Goal: Information Seeking & Learning: Check status

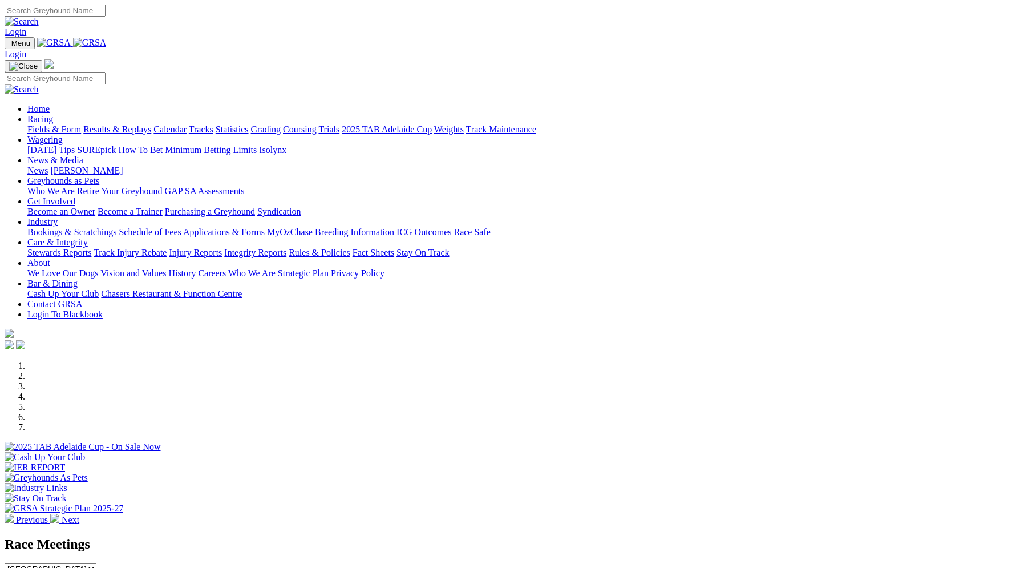
scroll to position [868, 0]
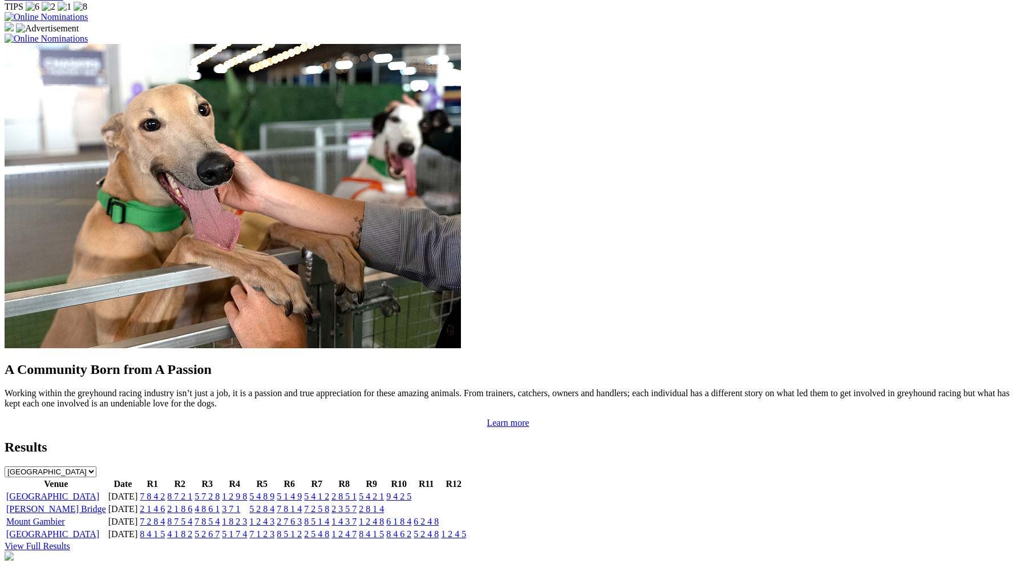
drag, startPoint x: 0, startPoint y: 0, endPoint x: 306, endPoint y: 304, distance: 431.7
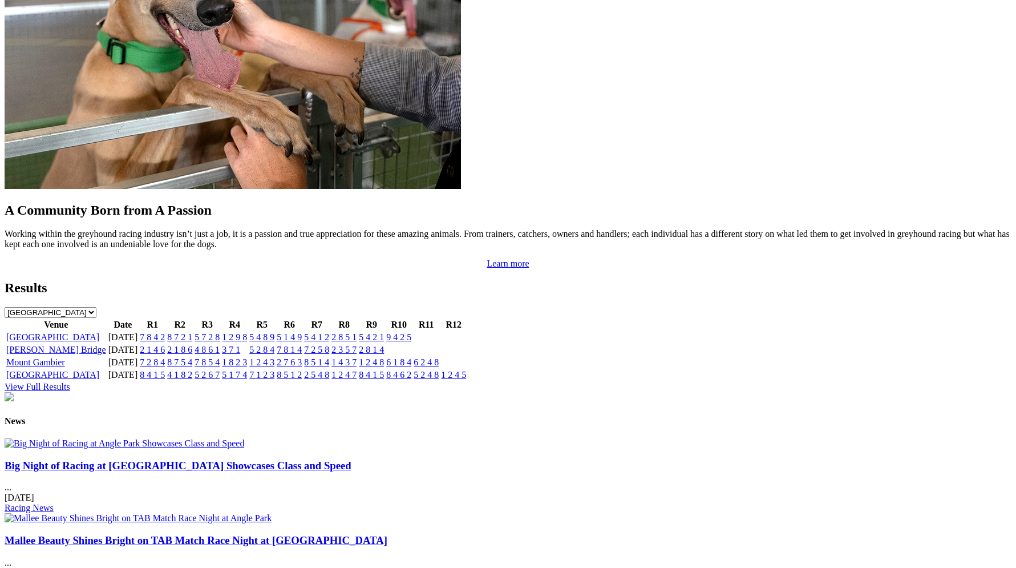
scroll to position [1043, 0]
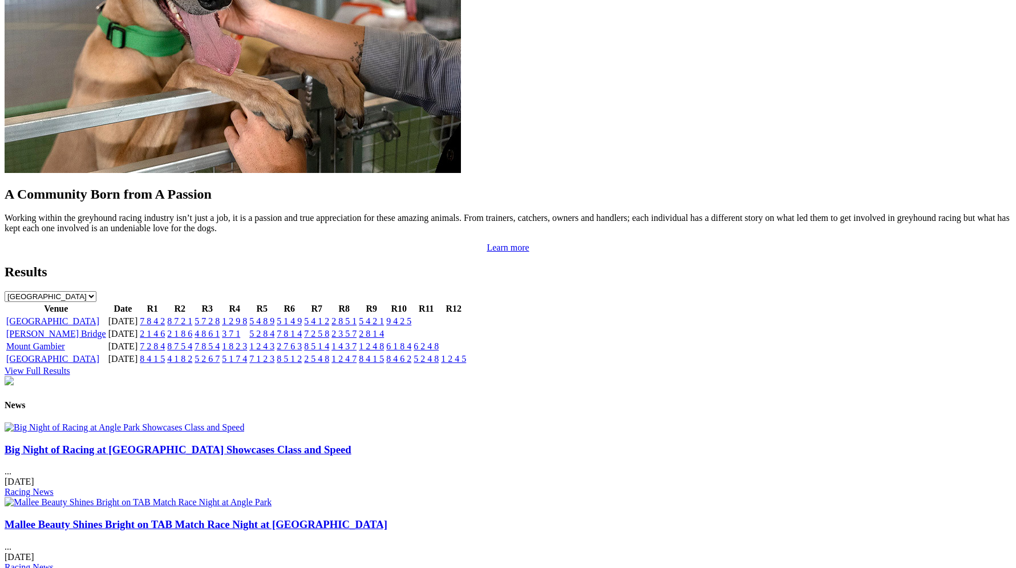
click at [165, 316] on link "7 8 4 2" at bounding box center [152, 321] width 25 height 10
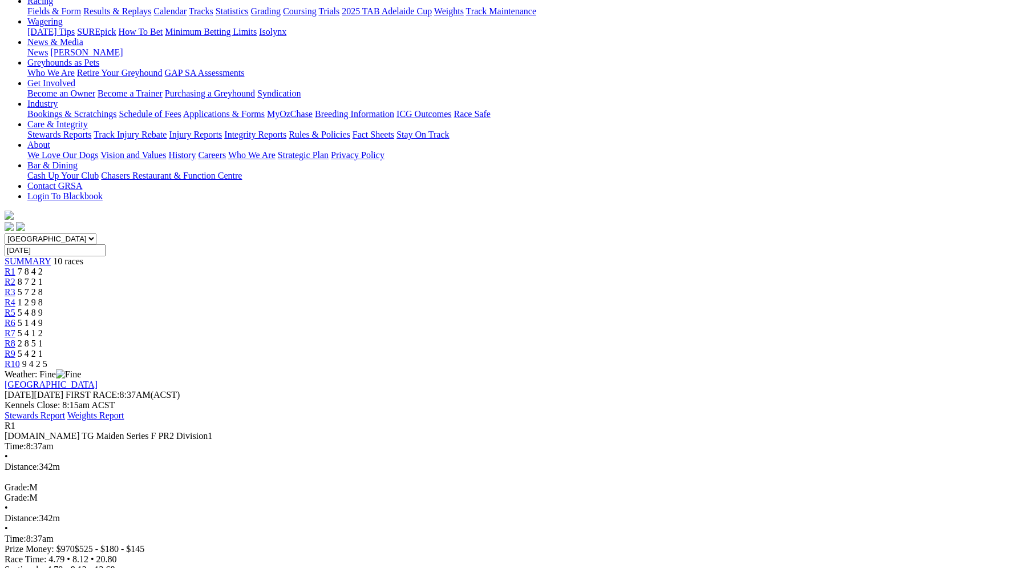
scroll to position [141, 0]
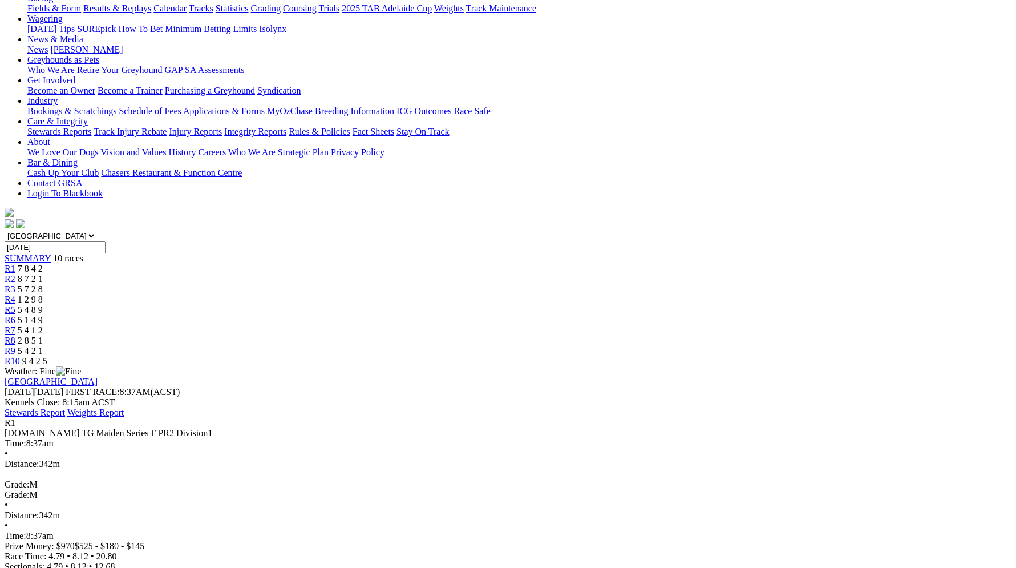
click at [43, 274] on span "8 7 2 1" at bounding box center [30, 279] width 25 height 10
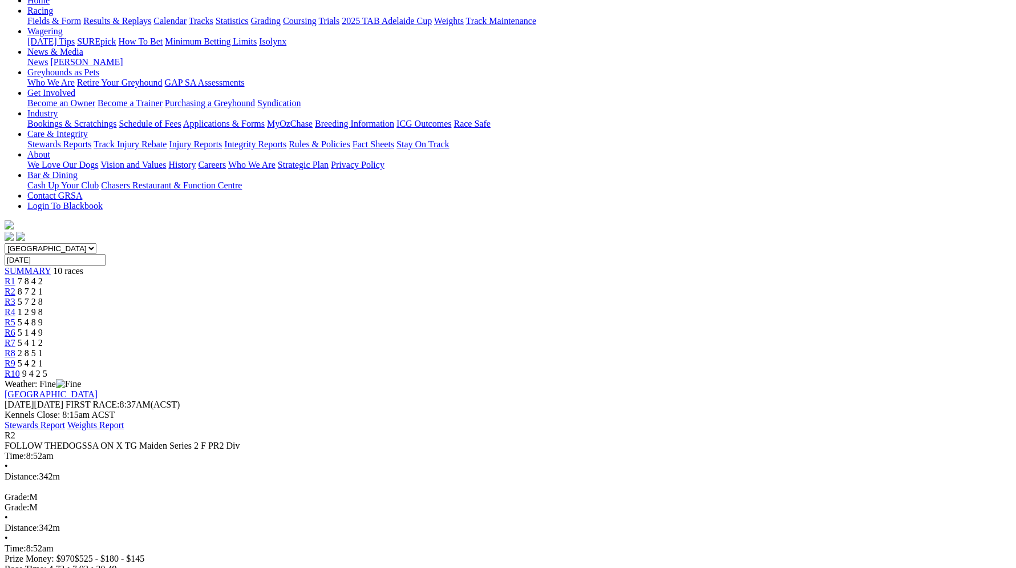
scroll to position [124, 0]
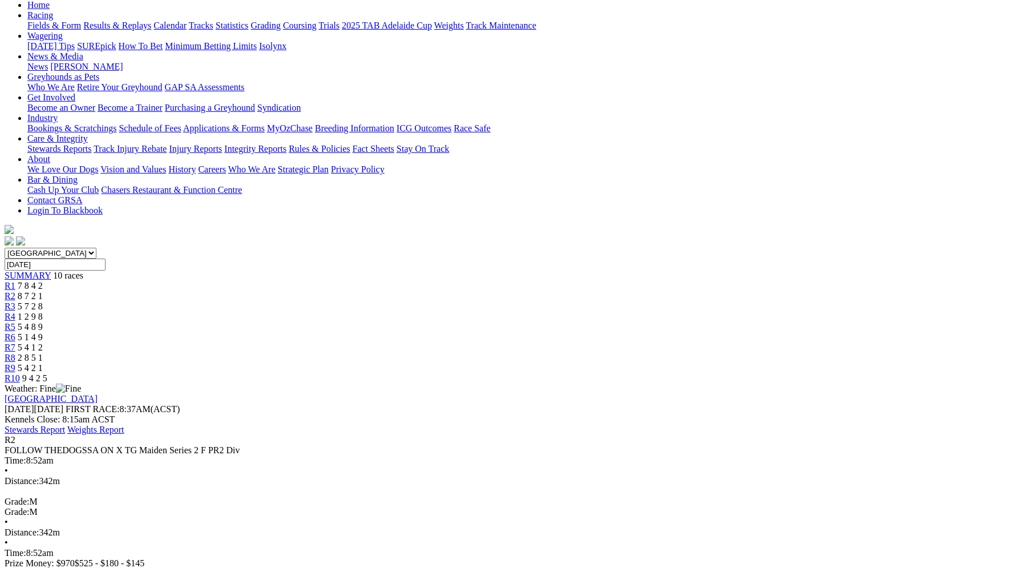
click at [15, 301] on span "R3" at bounding box center [10, 306] width 11 height 10
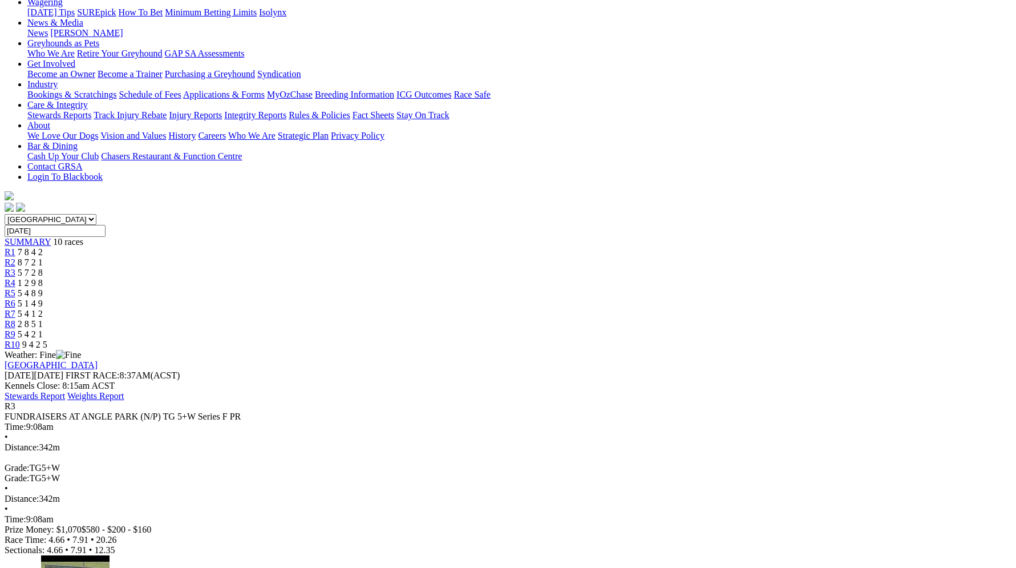
scroll to position [160, 0]
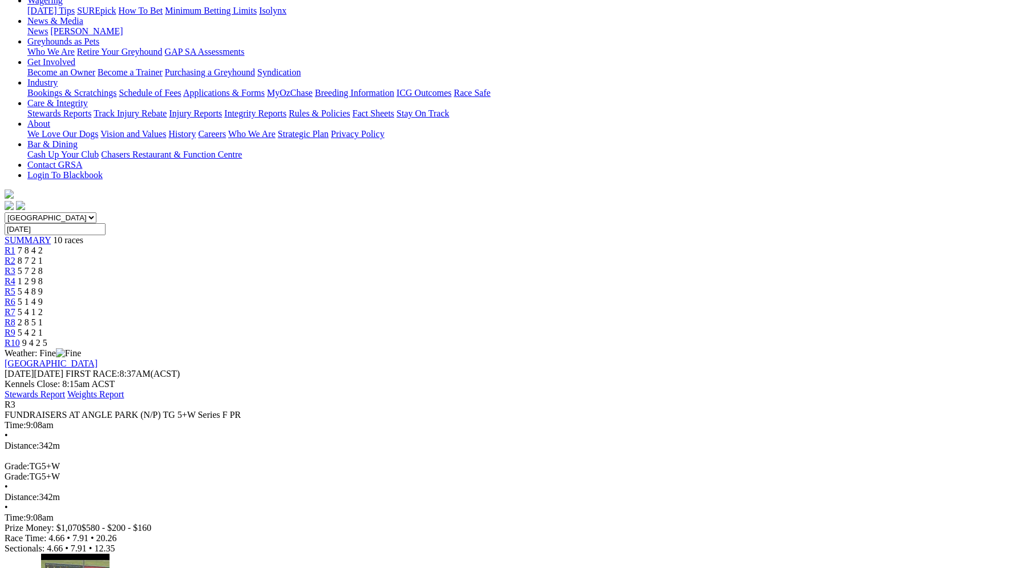
click at [43, 256] on span "8 7 2 1" at bounding box center [30, 261] width 25 height 10
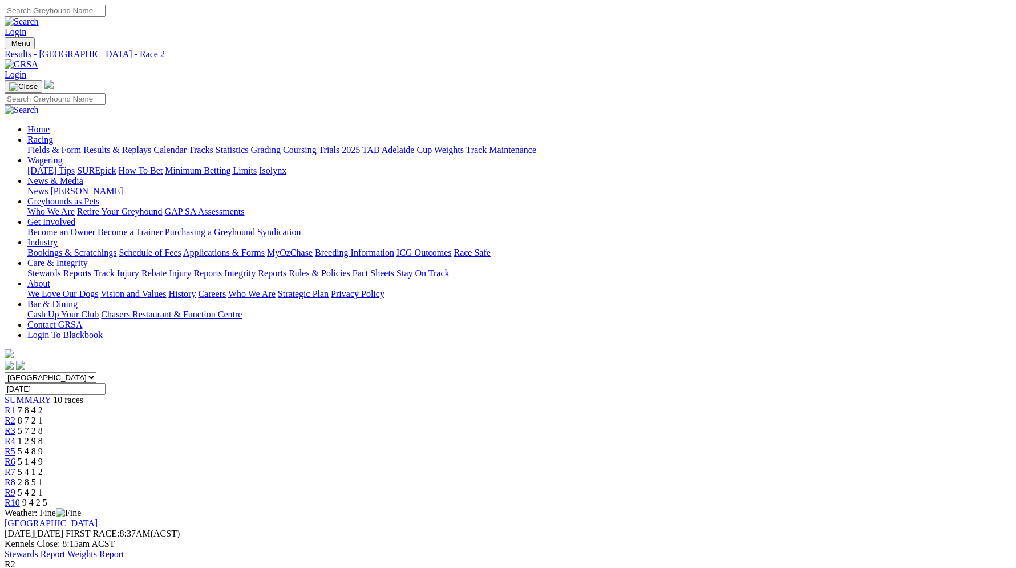
click at [43, 436] on span "1 2 9 8" at bounding box center [30, 441] width 25 height 10
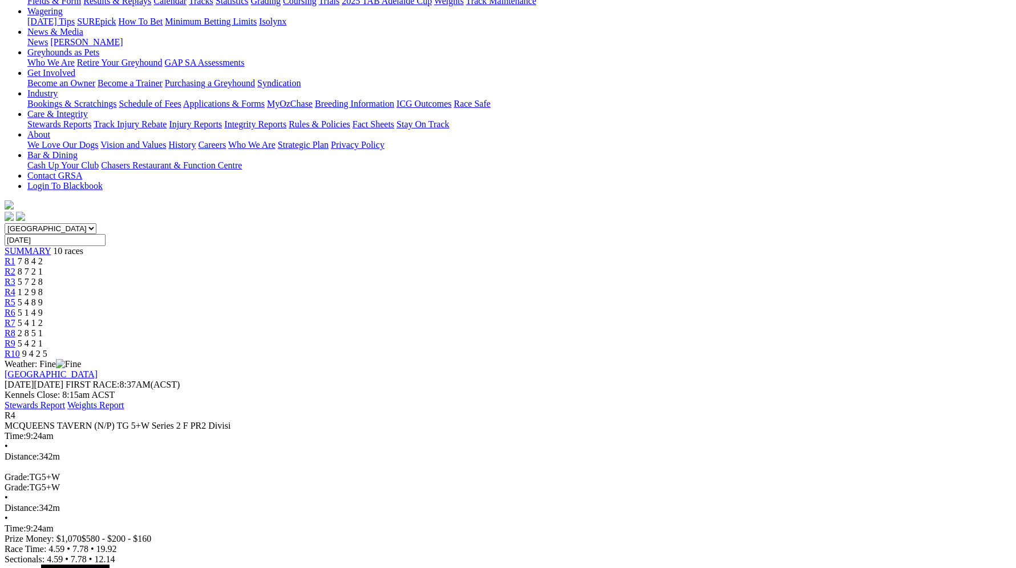
scroll to position [150, 0]
click at [43, 296] on span "5 4 8 9" at bounding box center [30, 301] width 25 height 10
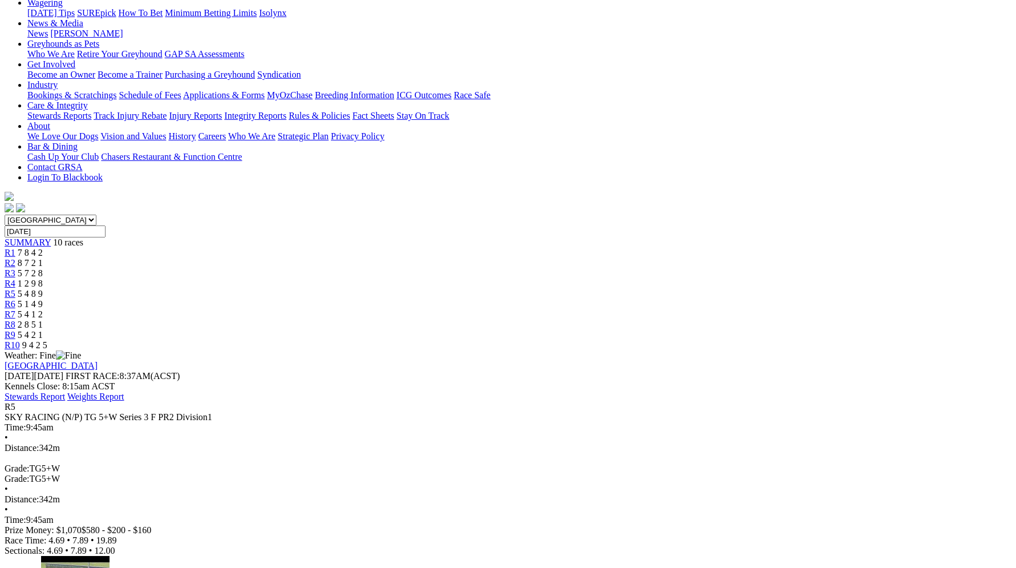
scroll to position [160, 0]
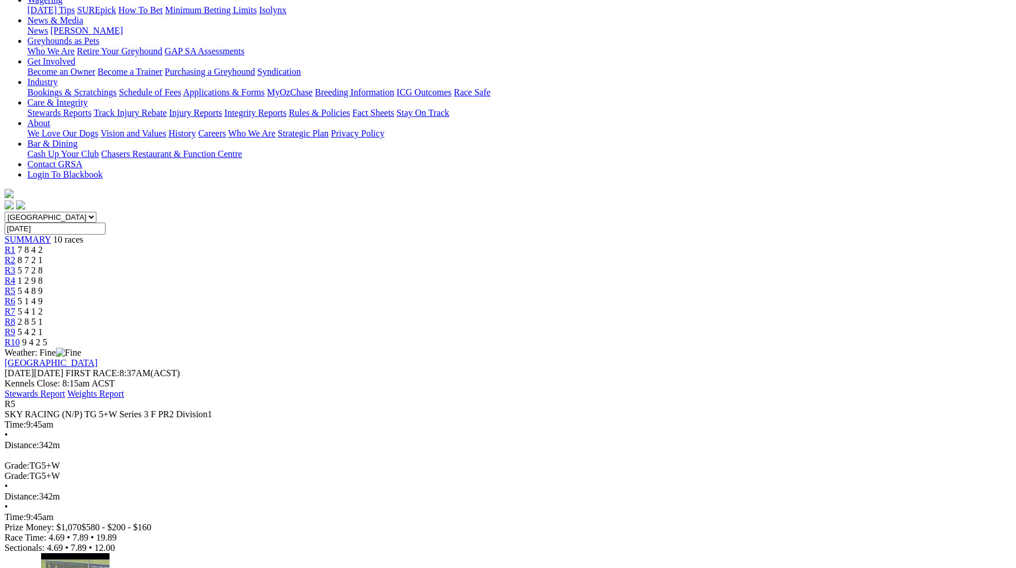
click at [43, 296] on span "5 1 4 9" at bounding box center [30, 301] width 25 height 10
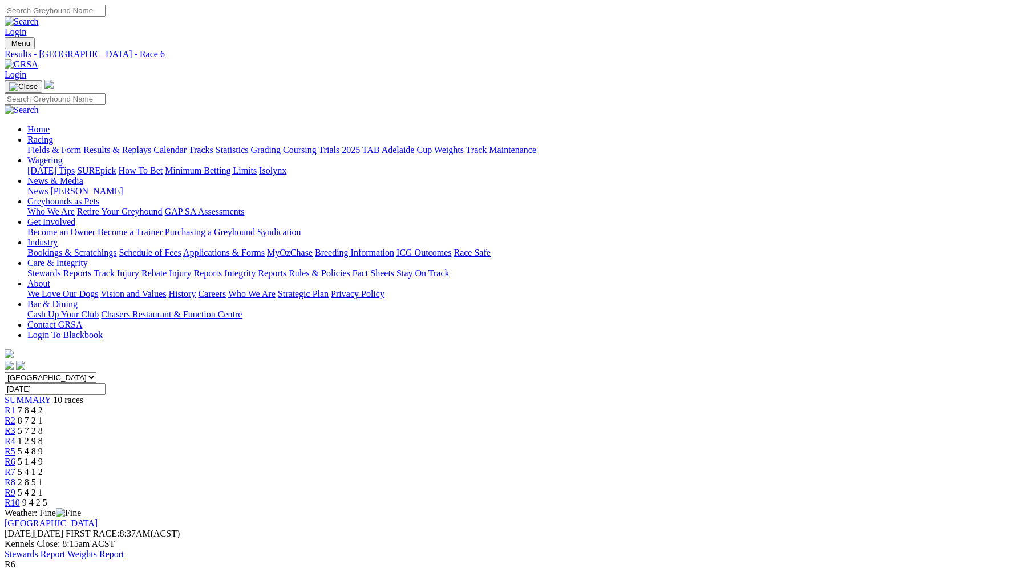
click at [43, 467] on span "5 4 1 2" at bounding box center [30, 472] width 25 height 10
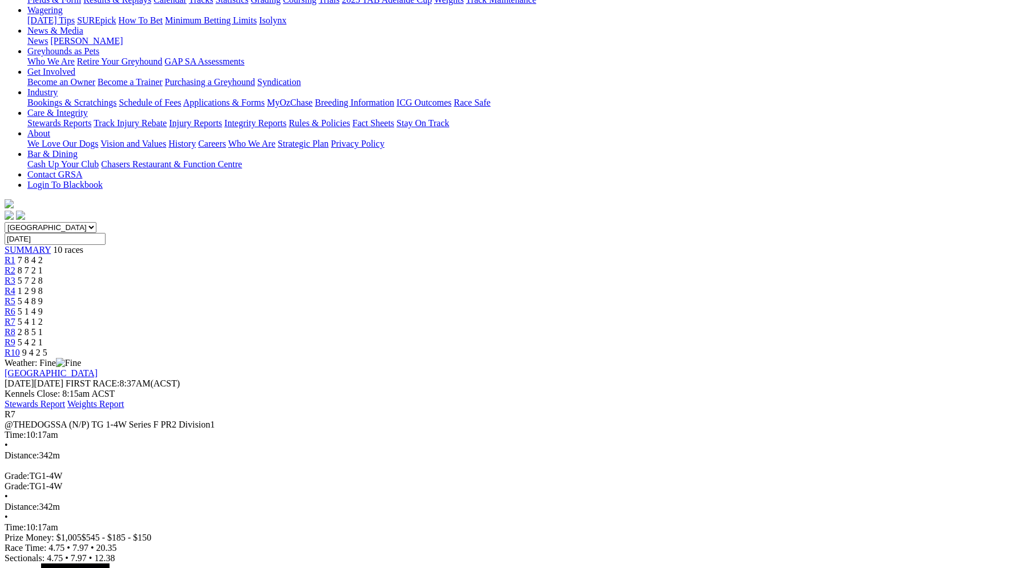
scroll to position [146, 0]
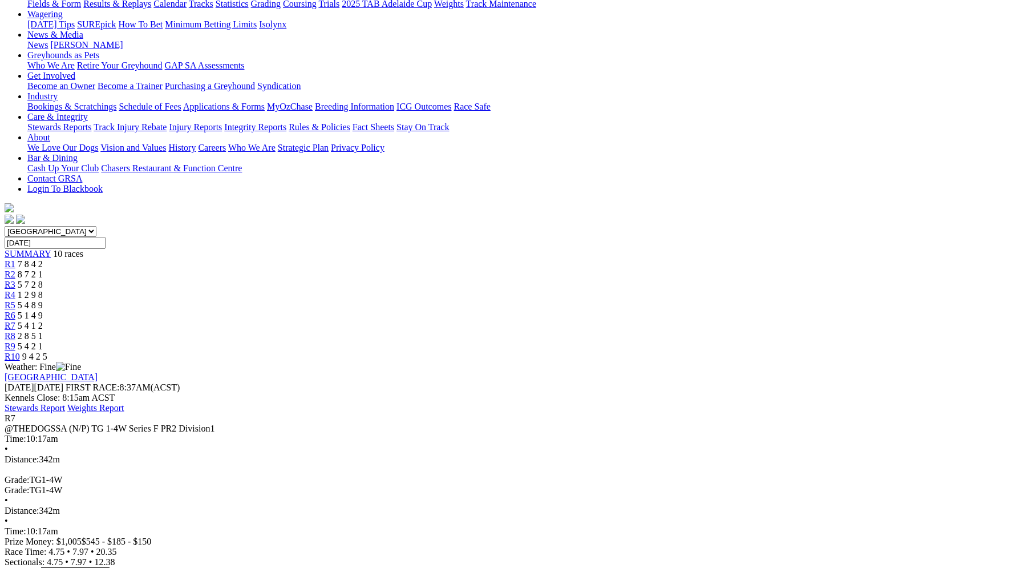
click at [43, 331] on span "2 8 5 1" at bounding box center [30, 336] width 25 height 10
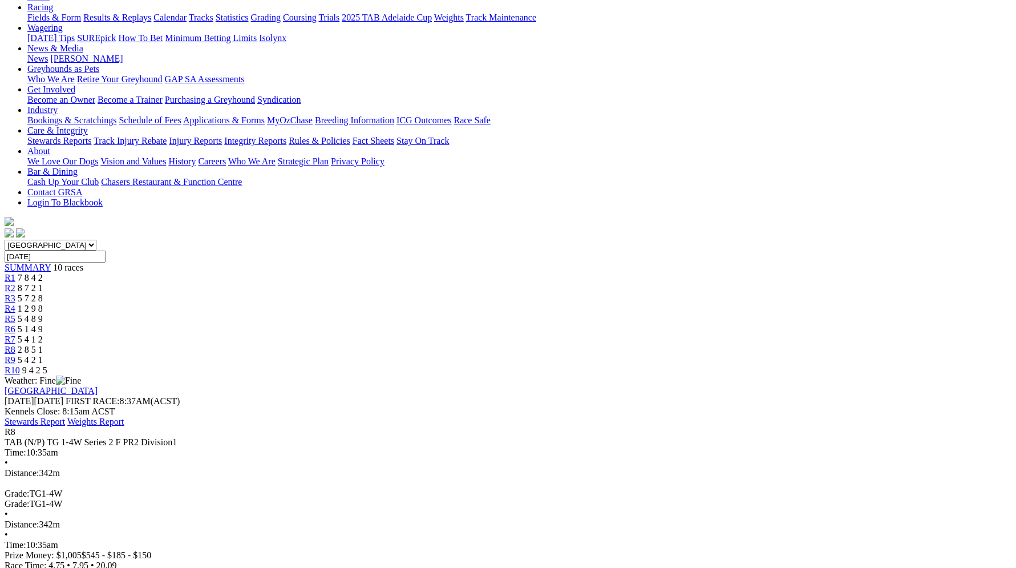
scroll to position [132, 0]
click at [765, 355] on div "R9 5 4 2 1" at bounding box center [508, 360] width 1007 height 10
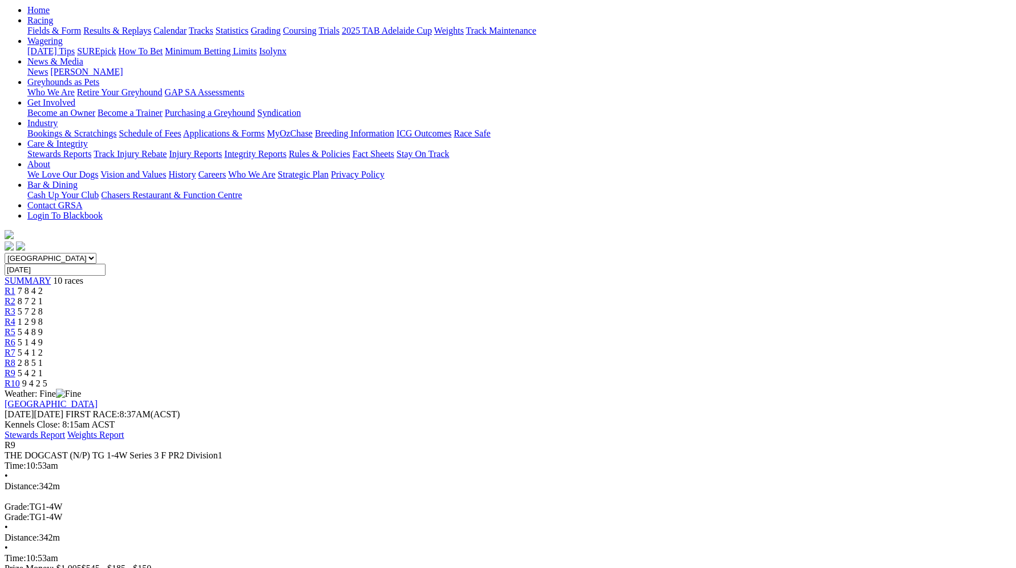
scroll to position [120, 0]
click at [20, 377] on span "R10" at bounding box center [12, 382] width 15 height 10
